Goal: Transaction & Acquisition: Purchase product/service

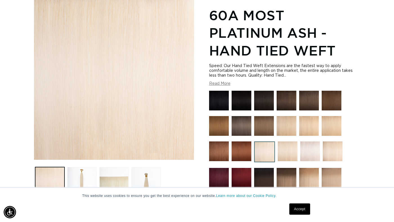
scroll to position [84, 0]
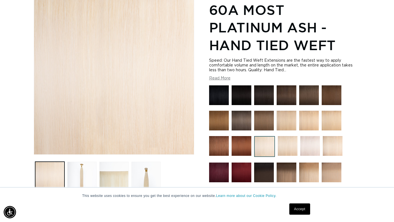
click at [311, 146] on img at bounding box center [310, 146] width 20 height 20
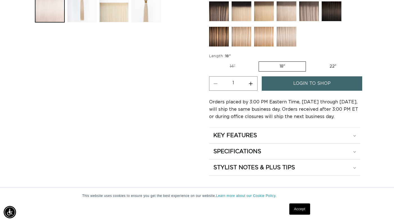
scroll to position [263, 0]
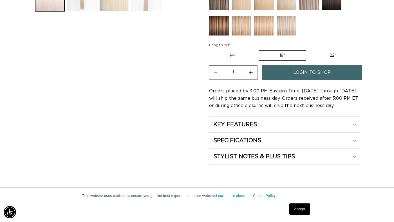
click at [316, 77] on span "login to shop" at bounding box center [311, 72] width 37 height 14
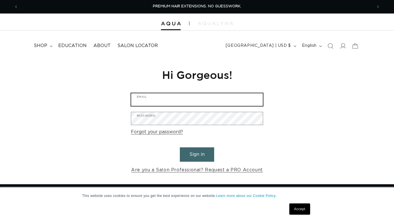
click at [234, 97] on input "Email" at bounding box center [197, 99] width 132 height 13
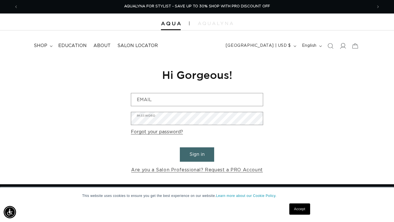
click at [341, 46] on icon at bounding box center [343, 46] width 6 height 6
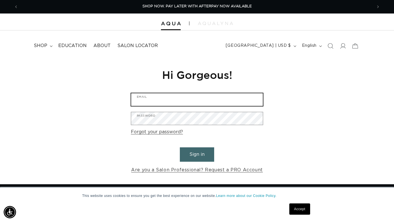
click at [208, 95] on input "Email" at bounding box center [197, 99] width 132 height 13
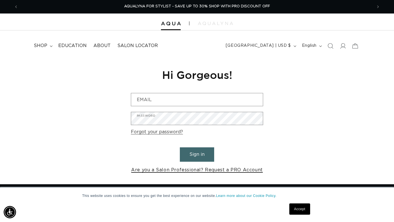
click at [203, 172] on link "Are you a Salon Professional? Request a PRO Account" at bounding box center [197, 170] width 132 height 8
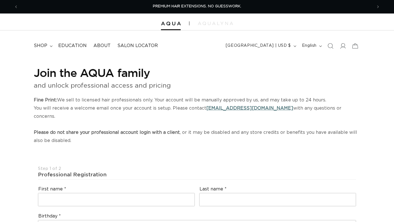
select select "US"
select select "[GEOGRAPHIC_DATA]"
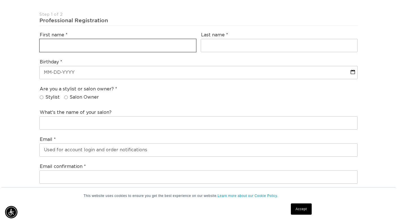
scroll to position [0, 354]
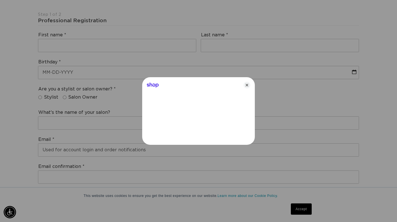
click at [46, 91] on div at bounding box center [198, 111] width 397 height 222
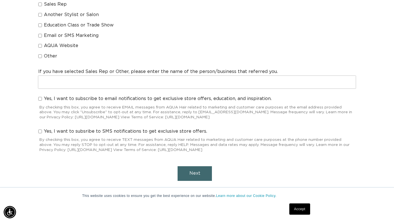
scroll to position [531, 0]
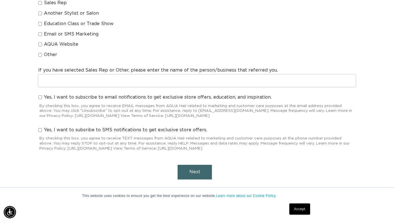
click at [160, 94] on span "Yes, I want to subscribe to email notifications to get exclusive store offers, …" at bounding box center [158, 97] width 228 height 6
click at [42, 95] on input "Yes, I want to subscribe to email notifications to get exclusive store offers, …" at bounding box center [40, 97] width 4 height 4
checkbox input "true"
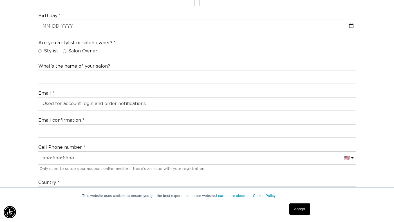
scroll to position [198, 0]
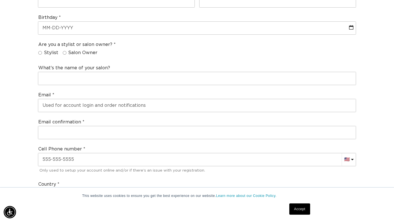
click at [157, 63] on div "What's the name of your salon?" at bounding box center [197, 75] width 323 height 25
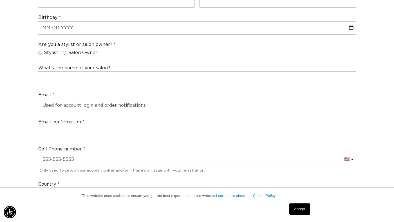
click at [157, 72] on input "text" at bounding box center [197, 78] width 318 height 13
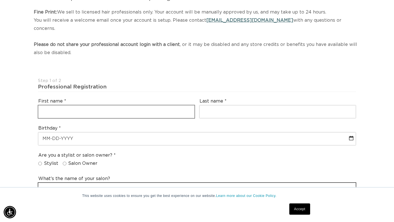
scroll to position [0, 708]
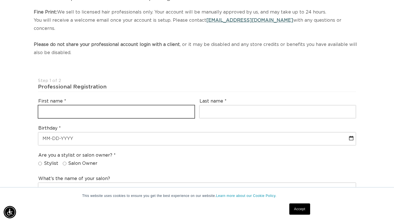
click at [154, 105] on input "text" at bounding box center [116, 111] width 156 height 13
type input "Ensley"
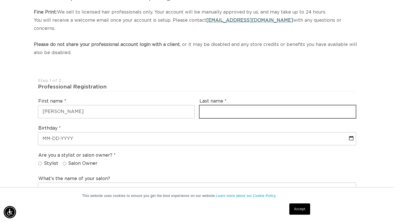
type input "Frame"
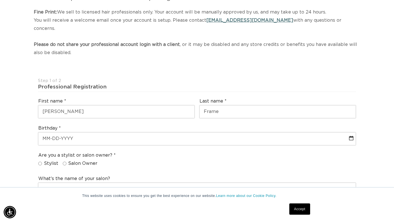
type input "ejframe22@gmail.com"
type input "+1 402 679 8435"
select select "Nebraska"
type input "68028"
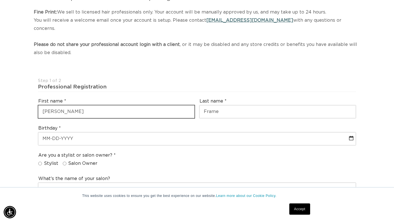
type input "+1 402 679 8435"
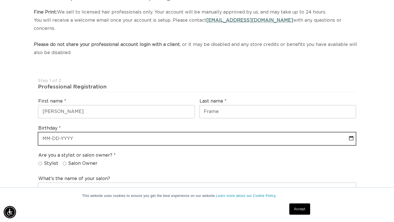
click at [113, 133] on input "text" at bounding box center [197, 138] width 318 height 13
select select "8"
select select "2025"
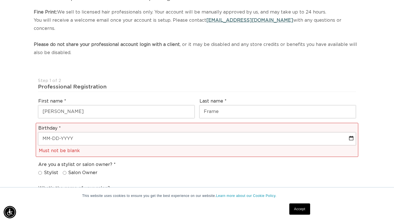
scroll to position [100, 0]
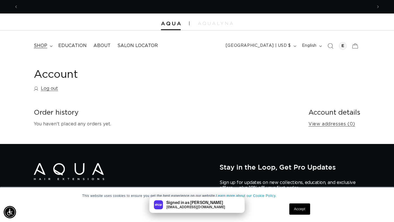
scroll to position [0, 354]
click at [44, 45] on span "shop" at bounding box center [41, 46] width 14 height 6
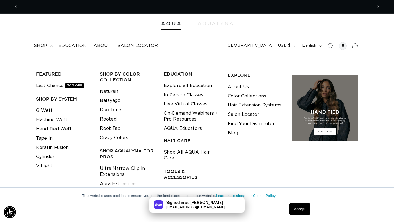
scroll to position [0, 708]
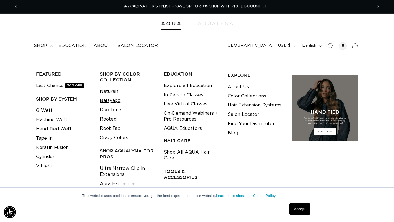
click at [104, 104] on link "Balayage" at bounding box center [110, 100] width 21 height 9
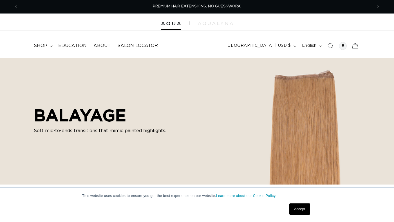
click at [43, 44] on span "shop" at bounding box center [41, 46] width 14 height 6
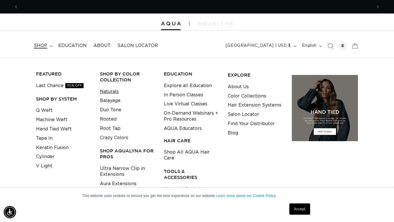
scroll to position [0, 354]
click at [112, 93] on link "Naturals" at bounding box center [109, 91] width 19 height 9
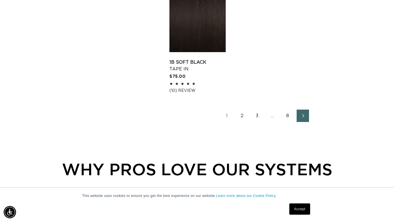
scroll to position [818, 0]
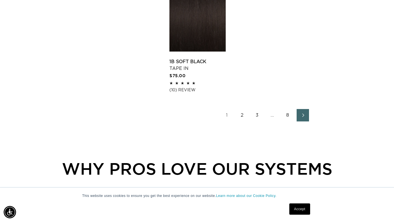
click at [285, 121] on link "8" at bounding box center [288, 115] width 12 height 12
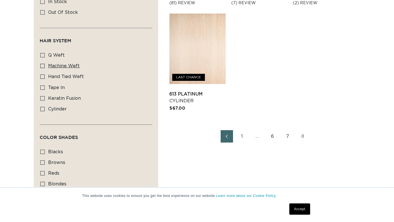
click at [57, 66] on span "machine weft" at bounding box center [64, 66] width 32 height 5
click at [45, 66] on input "machine weft machine weft (20 products)" at bounding box center [42, 66] width 5 height 5
checkbox input "true"
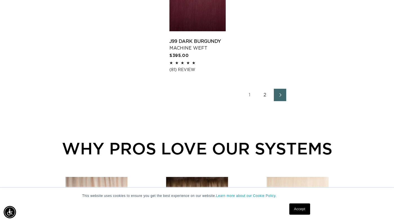
scroll to position [0, 354]
click at [265, 101] on link "2" at bounding box center [265, 95] width 12 height 12
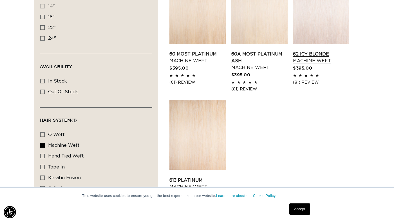
scroll to position [0, 708]
click at [317, 51] on link "62 Icy Blonde Machine Weft" at bounding box center [321, 58] width 56 height 14
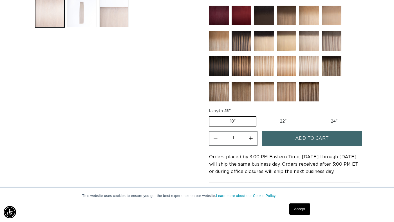
click at [280, 124] on label "22" Variant sold out or unavailable" at bounding box center [283, 122] width 48 height 10
click at [260, 115] on input "22" Variant sold out or unavailable" at bounding box center [259, 115] width 0 height 0
radio input "true"
click at [322, 120] on label "24" Variant sold out or unavailable" at bounding box center [334, 122] width 48 height 10
click at [310, 115] on input "24" Variant sold out or unavailable" at bounding box center [310, 115] width 0 height 0
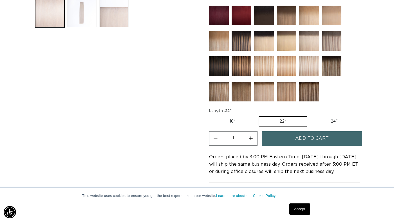
radio input "true"
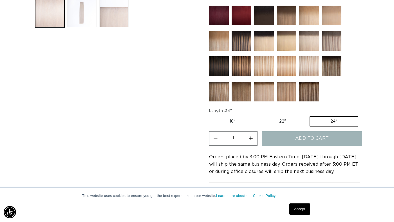
scroll to position [0, 354]
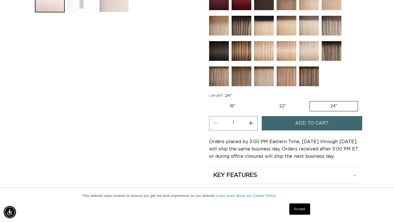
scroll to position [262, 0]
click at [269, 102] on label "22" Variant sold out or unavailable" at bounding box center [283, 107] width 48 height 10
click at [259, 101] on input "22" Variant sold out or unavailable" at bounding box center [259, 100] width 0 height 0
radio input "true"
